Goal: Use online tool/utility: Utilize a website feature to perform a specific function

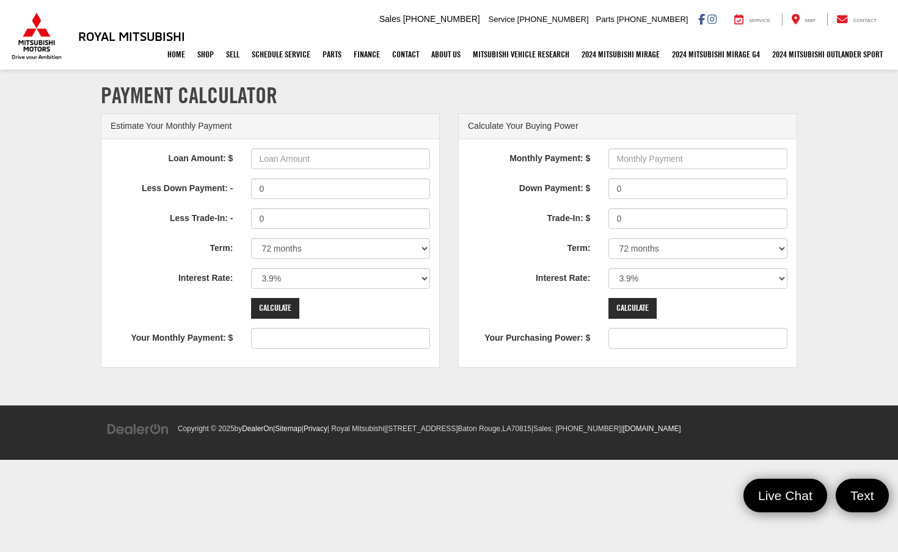
click at [316, 163] on input "Loan Amount: $" at bounding box center [340, 158] width 179 height 21
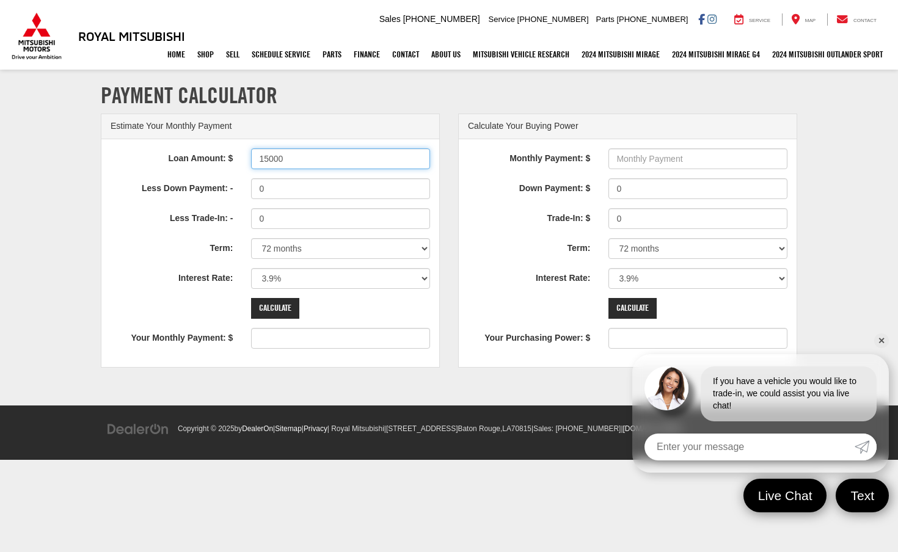
type input "15000"
type input "234"
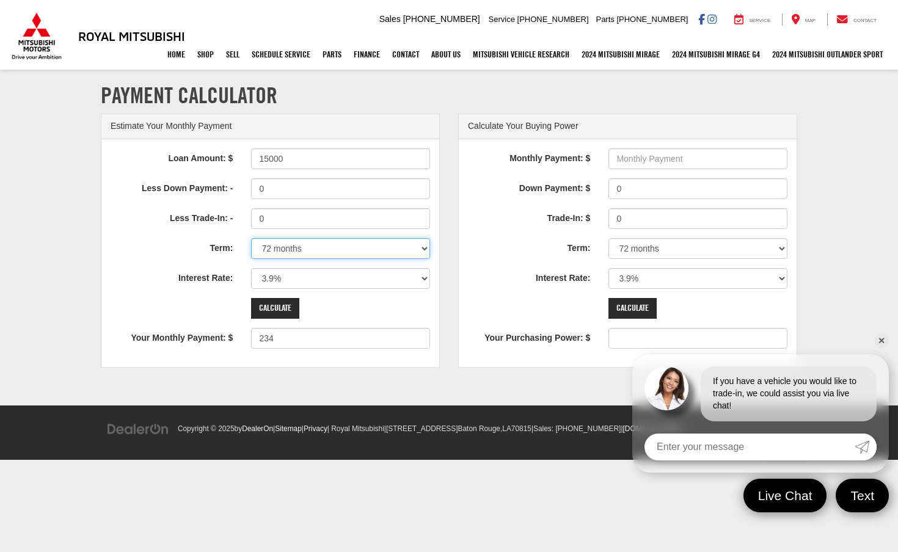
click at [303, 252] on select "12 months 24 months 36 months 48 months 60 months 66 months 72 months 84 months" at bounding box center [340, 248] width 179 height 21
select select "60"
click at [251, 238] on select "12 months 24 months 36 months 48 months 60 months 66 months 72 months 84 months" at bounding box center [340, 248] width 179 height 21
type input "276"
drag, startPoint x: 301, startPoint y: 277, endPoint x: 279, endPoint y: 280, distance: 22.3
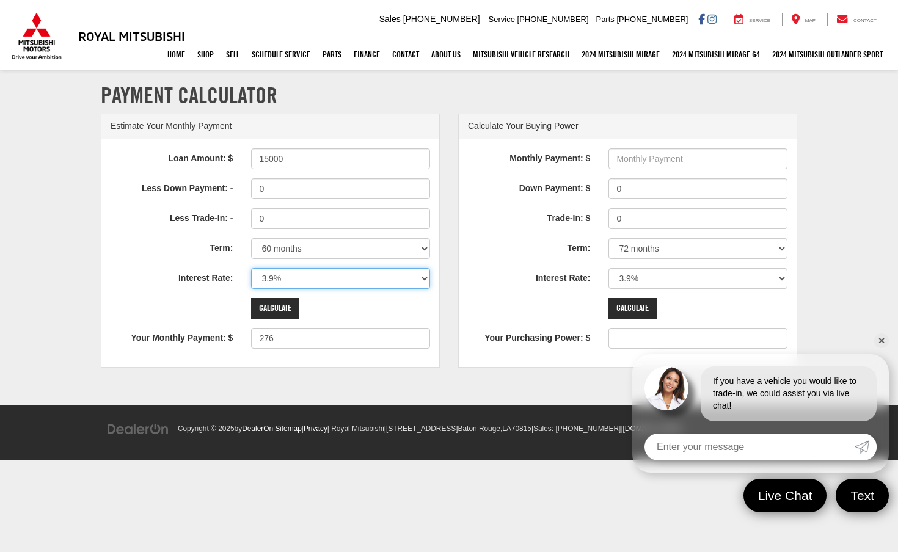
click at [280, 280] on select "0% 0.9% 1.9% 2.9% 3.9% 4.9% 5.9% 6.9% 7.9% 8.9% 9.9% 10.9% 11.9% 12.9% 13.9% 14…" at bounding box center [340, 278] width 179 height 21
select select "5.9"
click at [251, 268] on select "0% 0.9% 1.9% 2.9% 3.9% 4.9% 5.9% 6.9% 7.9% 8.9% 9.9% 10.9% 11.9% 12.9% 13.9% 14…" at bounding box center [340, 278] width 179 height 21
type input "289"
click at [268, 161] on input "15000" at bounding box center [340, 158] width 179 height 21
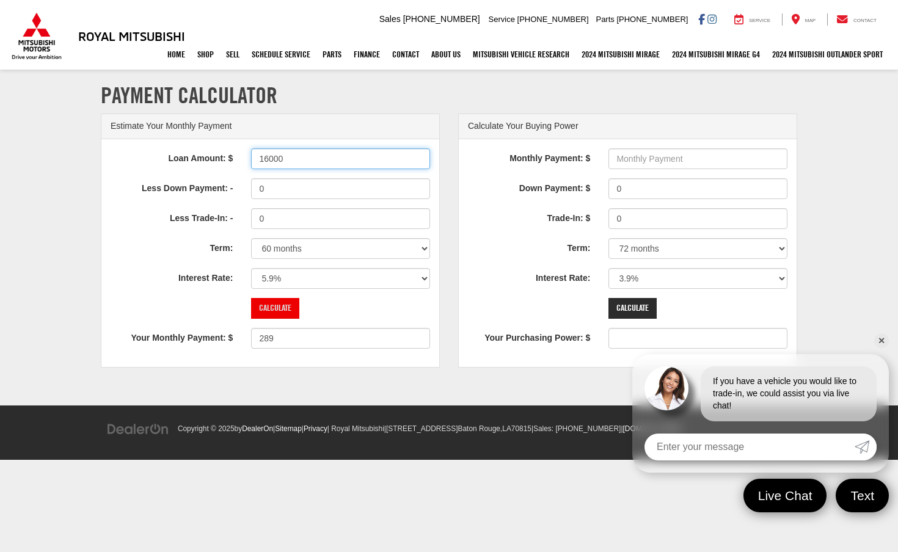
type input "16000"
type input "309"
click at [277, 305] on input "Calculate" at bounding box center [275, 308] width 48 height 21
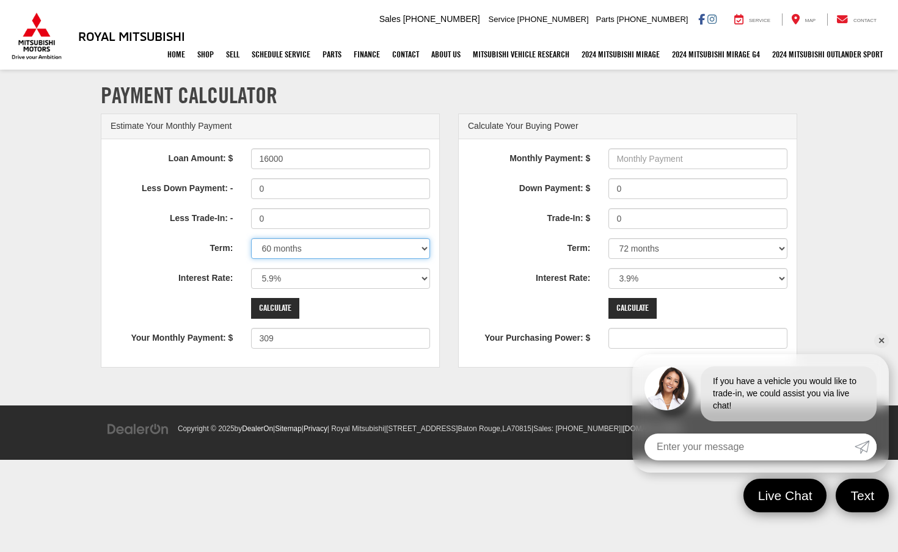
click at [275, 245] on select "12 months 24 months 36 months 48 months 60 months 66 months 72 months 84 months" at bounding box center [340, 248] width 179 height 21
select select "48"
click at [251, 238] on select "12 months 24 months 36 months 48 months 60 months 66 months 72 months 84 months" at bounding box center [340, 248] width 179 height 21
type input "375"
click at [267, 282] on select "0% 0.9% 1.9% 2.9% 3.9% 4.9% 5.9% 6.9% 7.9% 8.9% 9.9% 10.9% 11.9% 12.9% 13.9% 14…" at bounding box center [340, 278] width 179 height 21
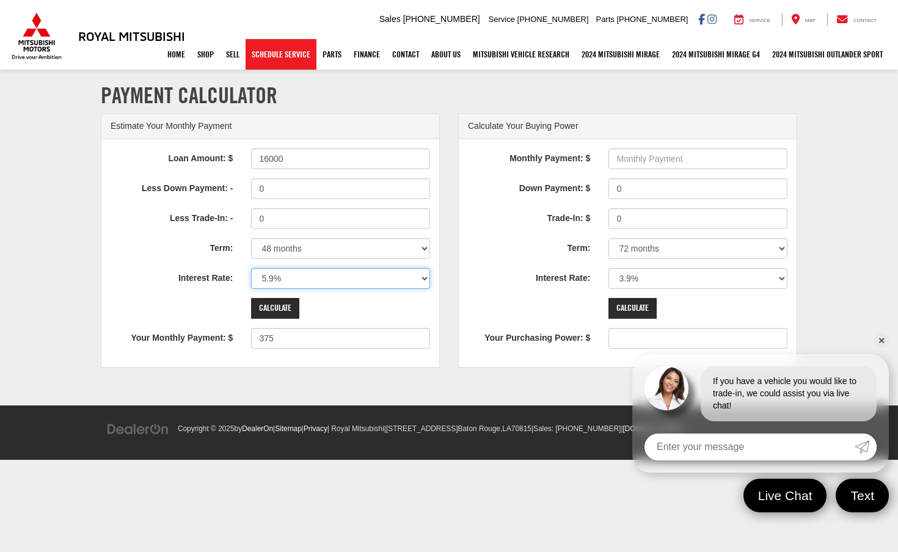
select select "2.9"
click at [251, 268] on select "0% 0.9% 1.9% 2.9% 3.9% 4.9% 5.9% 6.9% 7.9% 8.9% 9.9% 10.9% 11.9% 12.9% 13.9% 14…" at bounding box center [340, 278] width 179 height 21
type input "353"
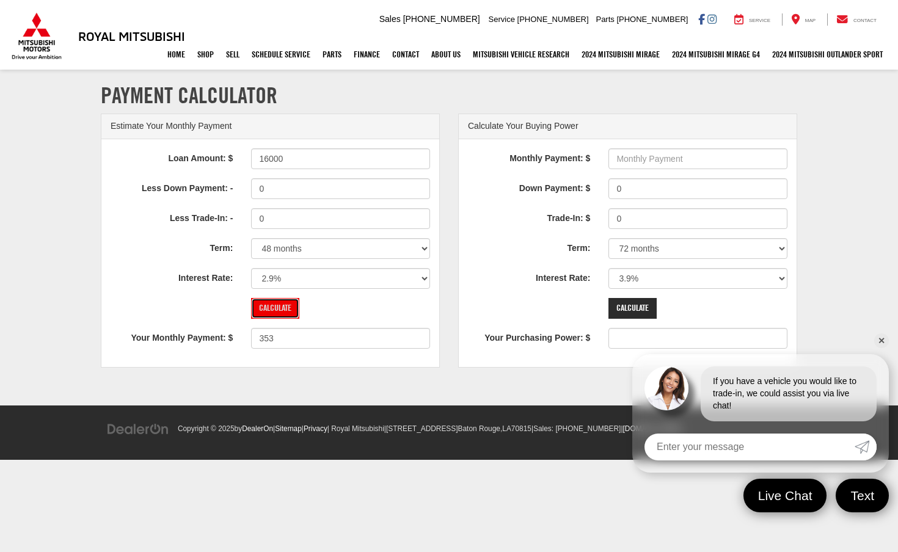
click at [287, 301] on input "Calculate" at bounding box center [275, 308] width 48 height 21
click at [289, 306] on input "Calculate" at bounding box center [275, 308] width 48 height 21
click at [881, 341] on link "✕" at bounding box center [881, 340] width 15 height 15
